Goal: Information Seeking & Learning: Learn about a topic

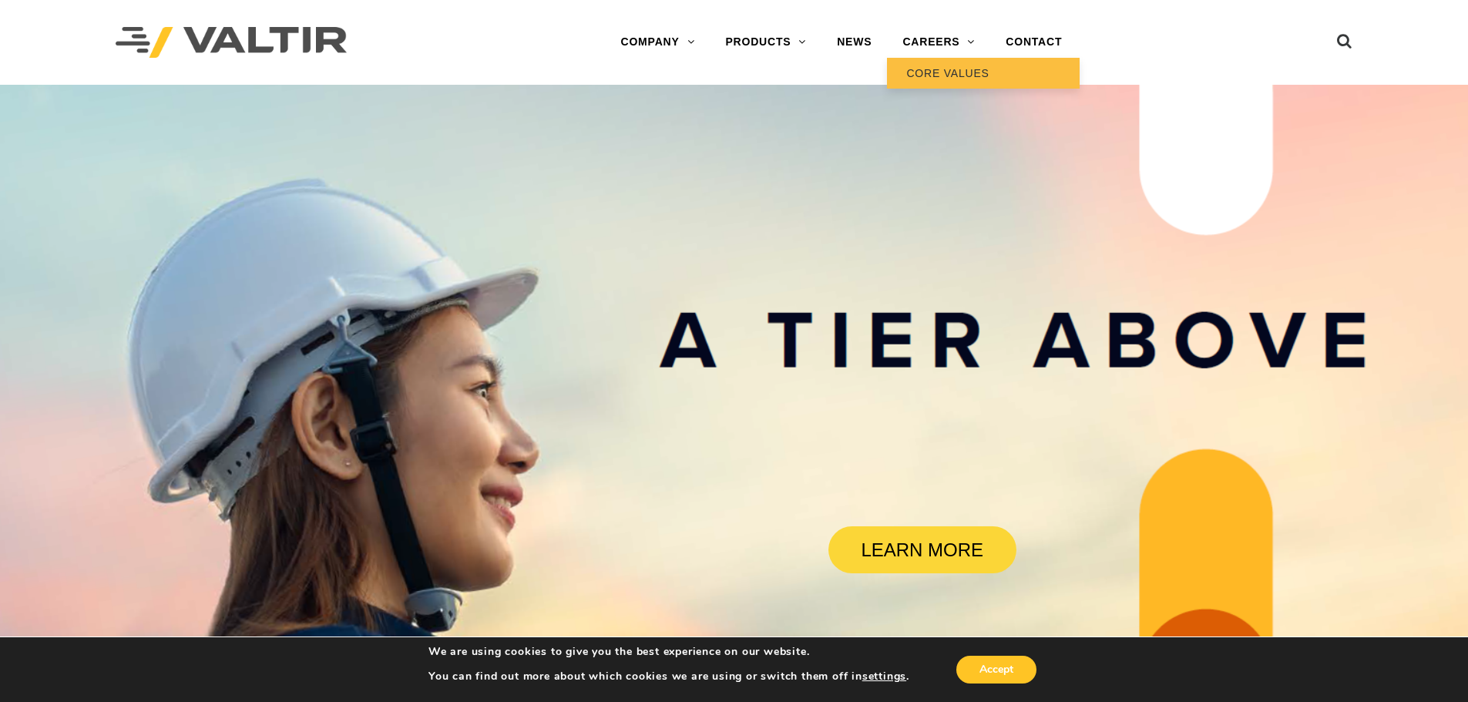
click at [941, 68] on link "CORE VALUES" at bounding box center [983, 73] width 193 height 31
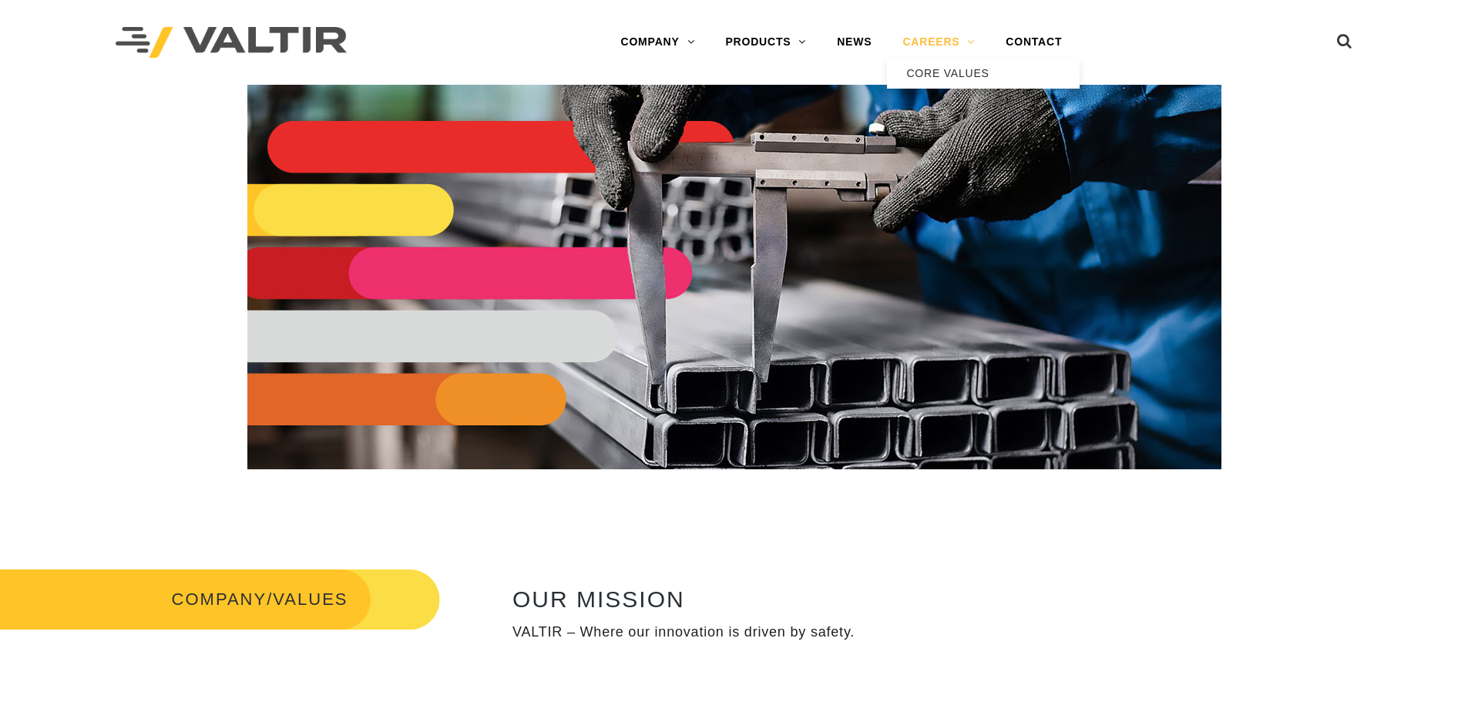
click at [920, 43] on link "CAREERS" at bounding box center [938, 42] width 103 height 31
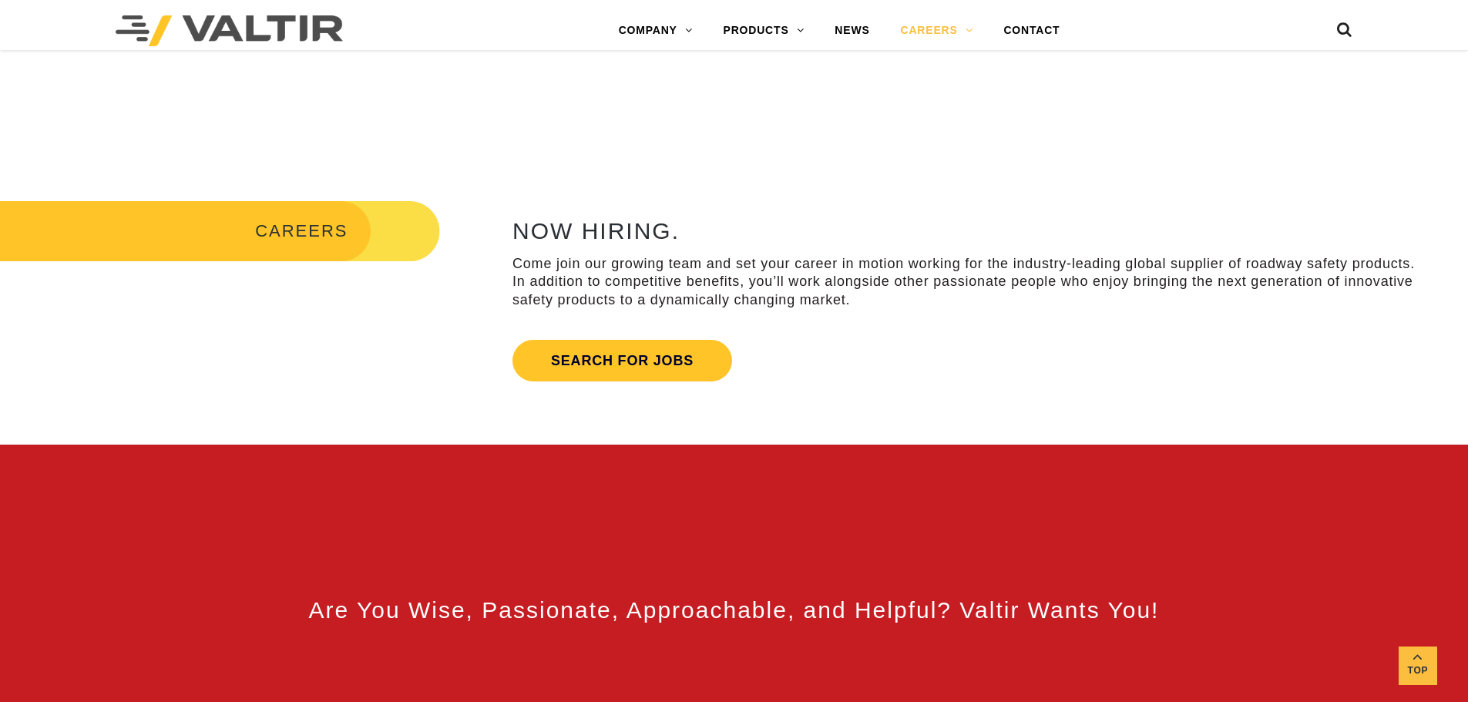
scroll to position [693, 0]
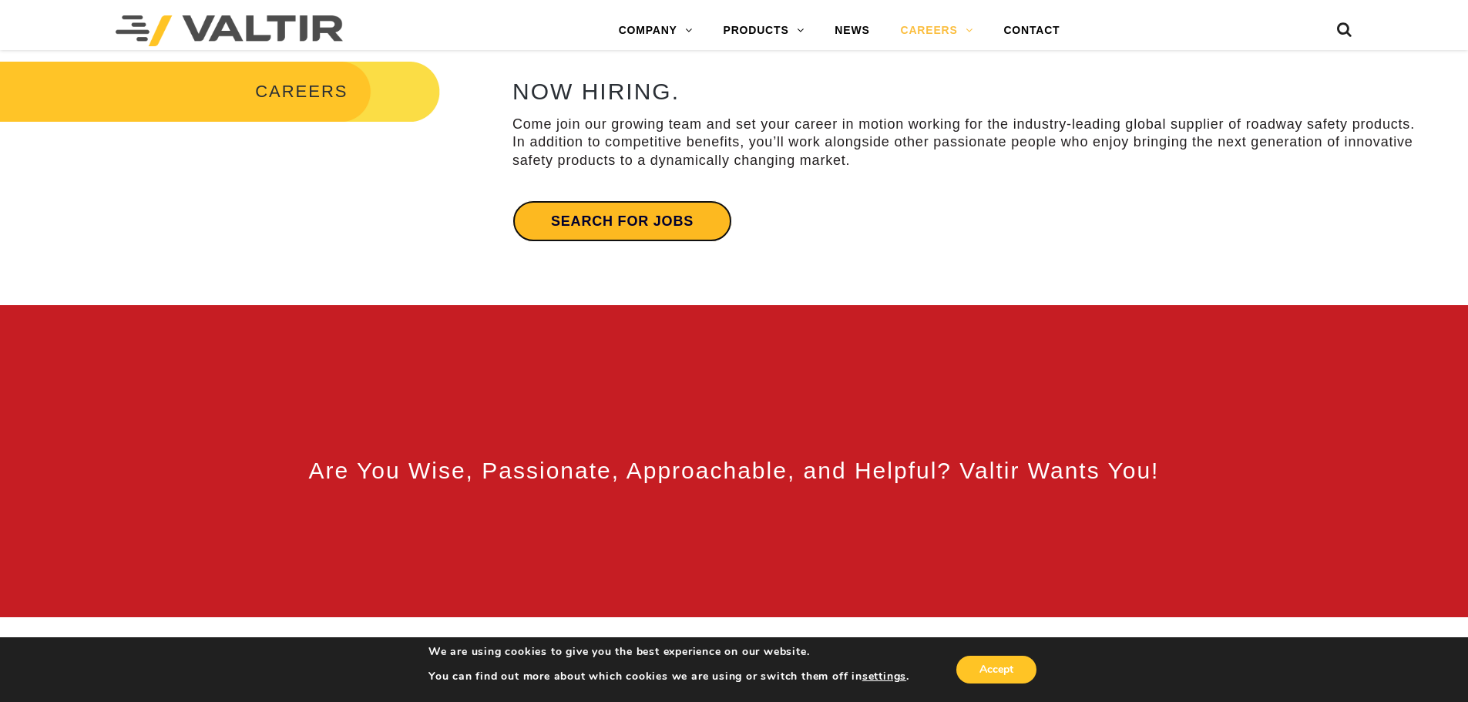
click at [653, 227] on link "Search for jobs" at bounding box center [622, 221] width 220 height 42
